Goal: Information Seeking & Learning: Learn about a topic

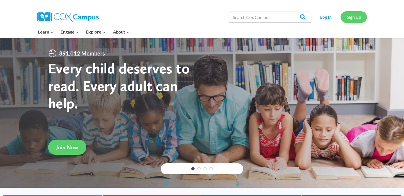
click at [350, 18] on link "Sign Up" at bounding box center [353, 16] width 26 height 11
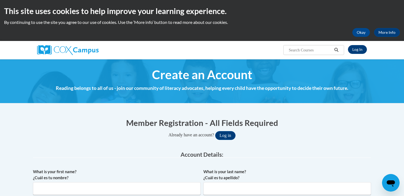
type input "[EMAIL_ADDRESS][DOMAIN_NAME]"
click at [359, 45] on link "Log In" at bounding box center [357, 49] width 19 height 9
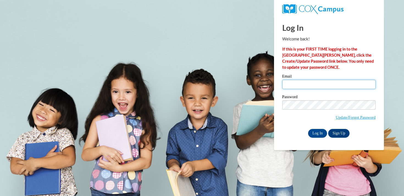
click at [294, 84] on input "Email" at bounding box center [328, 84] width 93 height 9
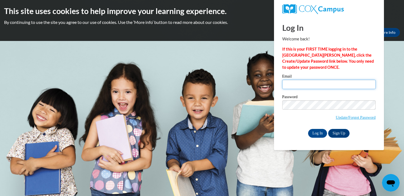
type input "[EMAIL_ADDRESS][DOMAIN_NAME]"
click at [343, 91] on div "Email [EMAIL_ADDRESS][DOMAIN_NAME]" at bounding box center [328, 83] width 93 height 19
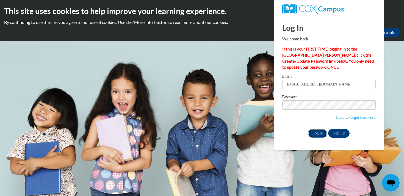
click at [321, 132] on input "Log In" at bounding box center [317, 133] width 19 height 9
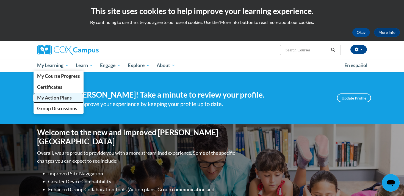
click at [57, 98] on span "My Action Plans" at bounding box center [54, 98] width 35 height 6
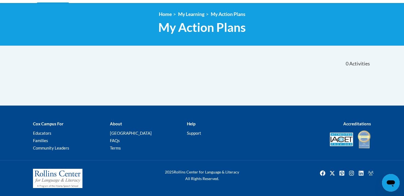
scroll to position [2, 0]
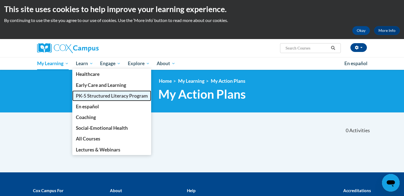
click at [93, 101] on link "PK-5 Structured Literacy Program" at bounding box center [111, 95] width 79 height 11
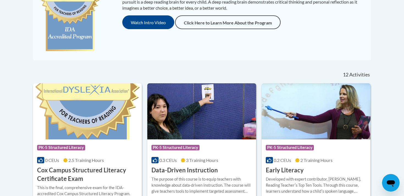
scroll to position [220, 0]
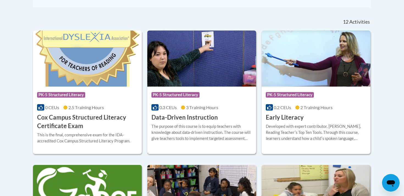
click at [182, 119] on h3 "Data-Driven Instruction" at bounding box center [184, 117] width 67 height 9
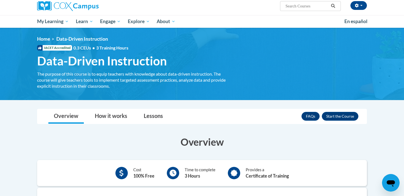
scroll to position [27, 0]
